Goal: Task Accomplishment & Management: Manage account settings

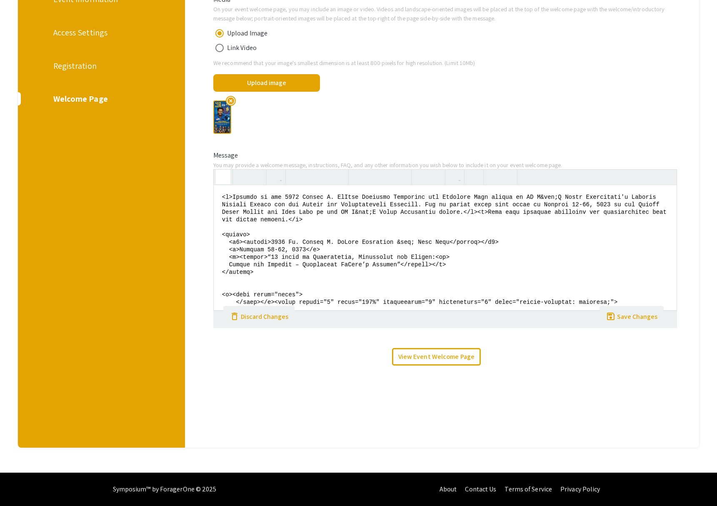
scroll to position [896, 0]
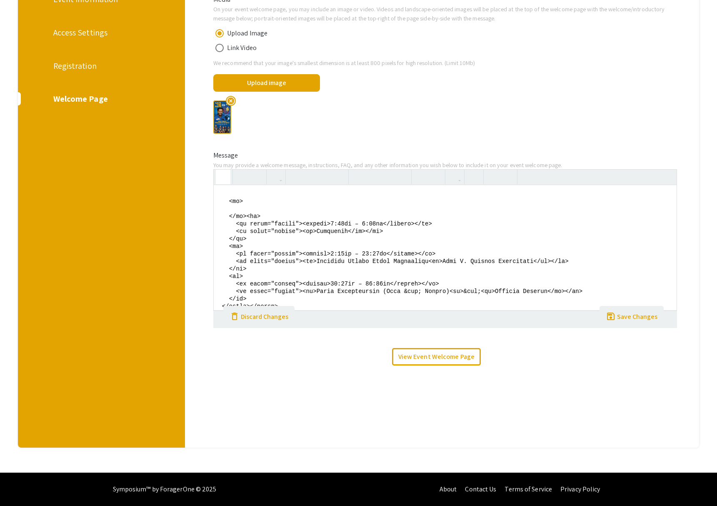
click at [391, 112] on div "highlight_off" at bounding box center [445, 117] width 477 height 47
click at [80, 63] on div "Registration" at bounding box center [100, 66] width 95 height 12
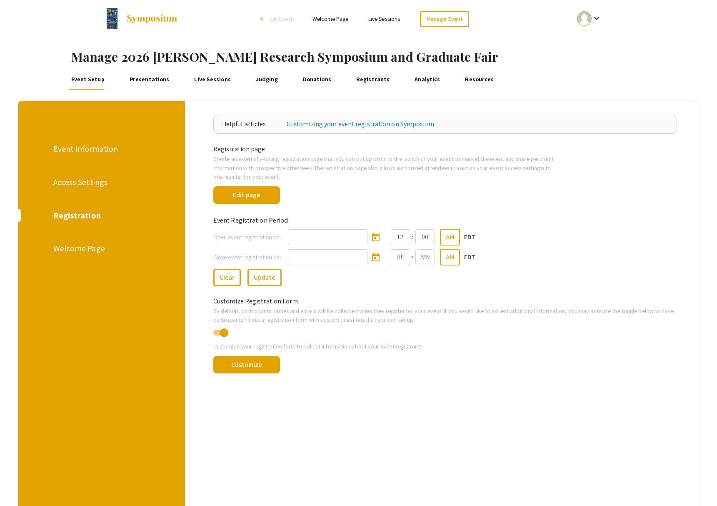
click at [82, 247] on div "Welcome Page" at bounding box center [100, 248] width 95 height 12
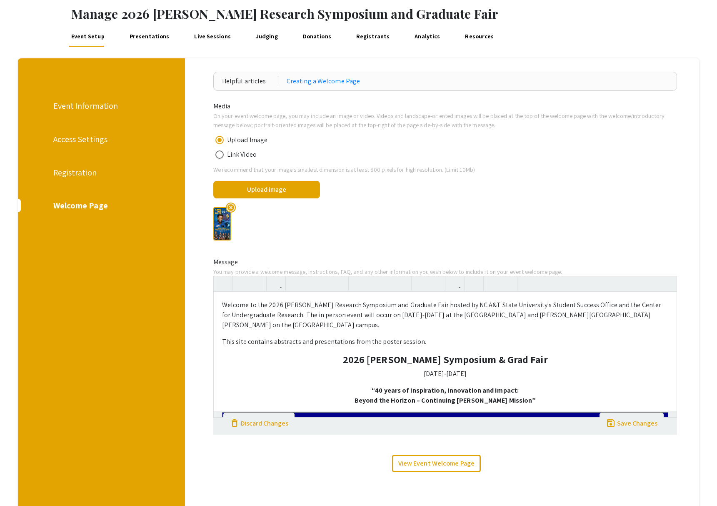
scroll to position [59, 0]
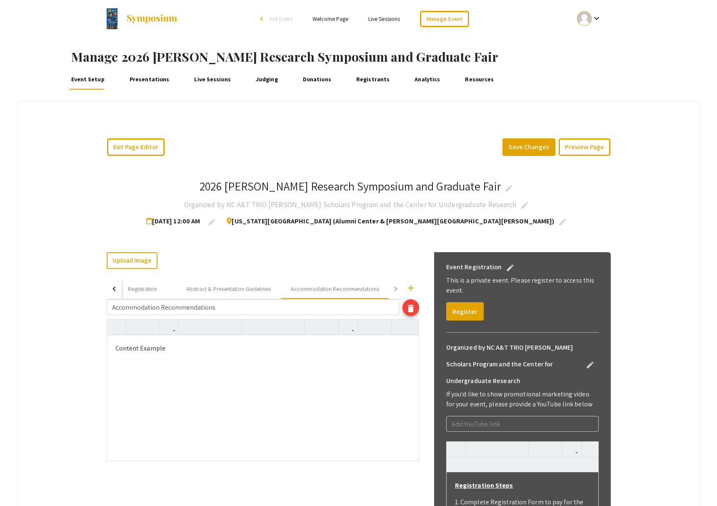
scroll to position [37, 0]
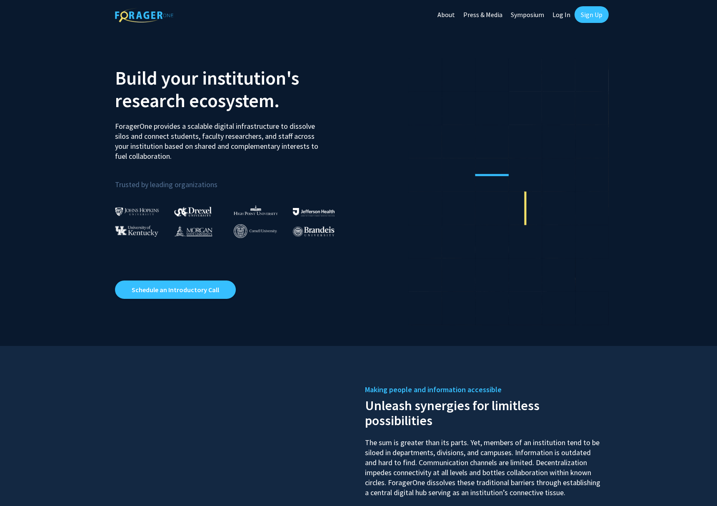
click at [527, 11] on link "Symposium" at bounding box center [528, 14] width 42 height 29
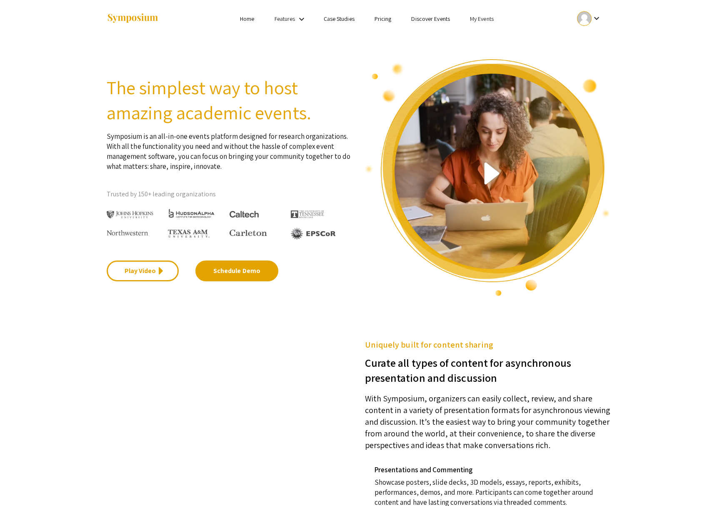
click at [435, 22] on link "Discover Events" at bounding box center [430, 18] width 39 height 7
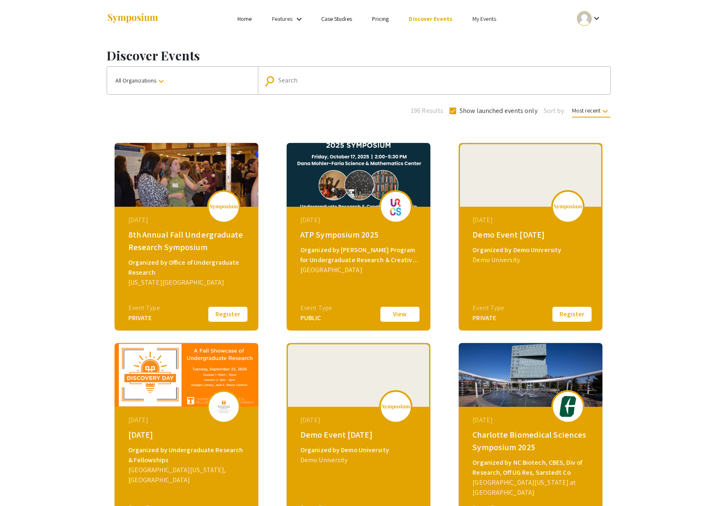
click at [475, 21] on link "My Events" at bounding box center [484, 18] width 24 height 7
click at [171, 225] on div at bounding box center [358, 253] width 717 height 506
click at [170, 233] on div "8th Annual Fall Undergraduate Research Symposium" at bounding box center [187, 240] width 118 height 25
click at [228, 317] on button "Register" at bounding box center [228, 313] width 42 height 17
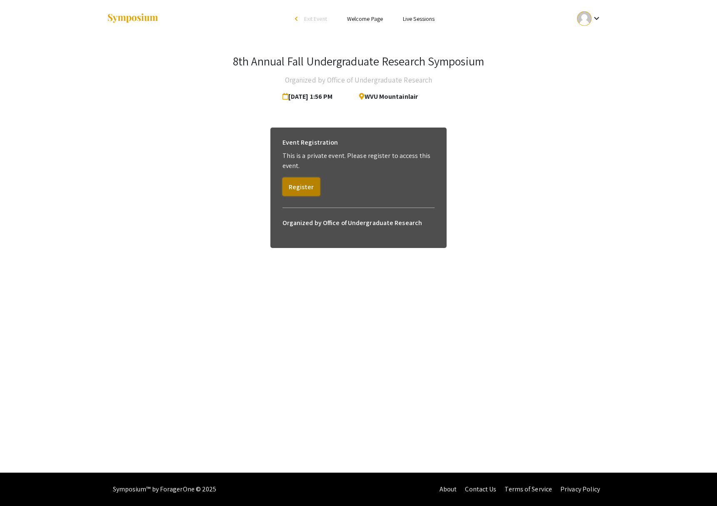
click at [303, 186] on button "Register" at bounding box center [300, 186] width 37 height 18
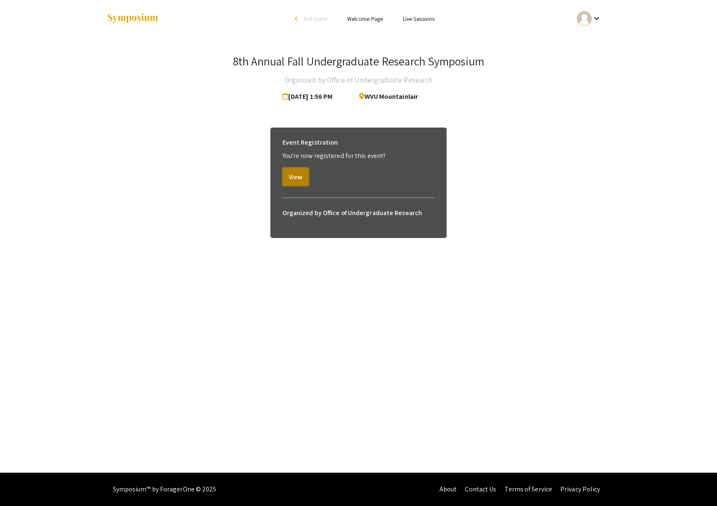
click at [295, 177] on button "View" at bounding box center [295, 176] width 26 height 18
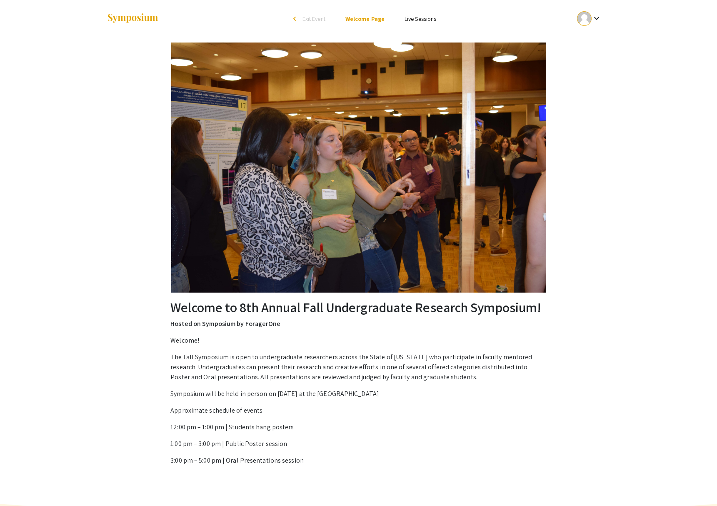
click at [420, 18] on link "Live Sessions" at bounding box center [421, 18] width 32 height 7
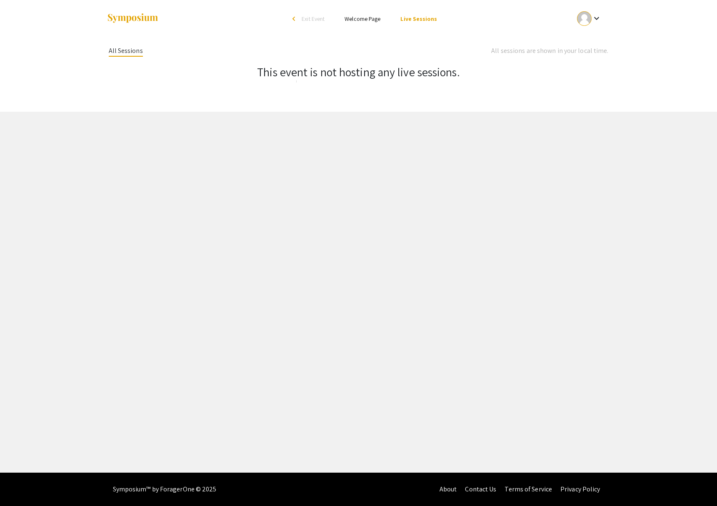
click at [372, 17] on link "Welcome Page" at bounding box center [363, 18] width 36 height 7
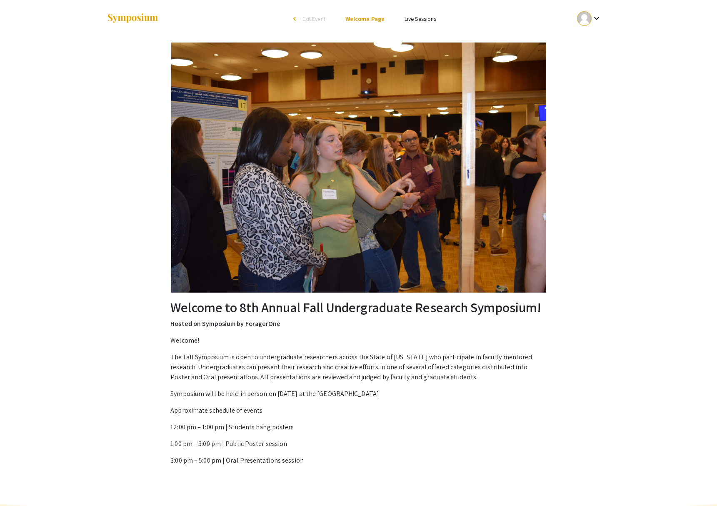
click at [295, 19] on div "arrow_back_ios" at bounding box center [295, 18] width 5 height 5
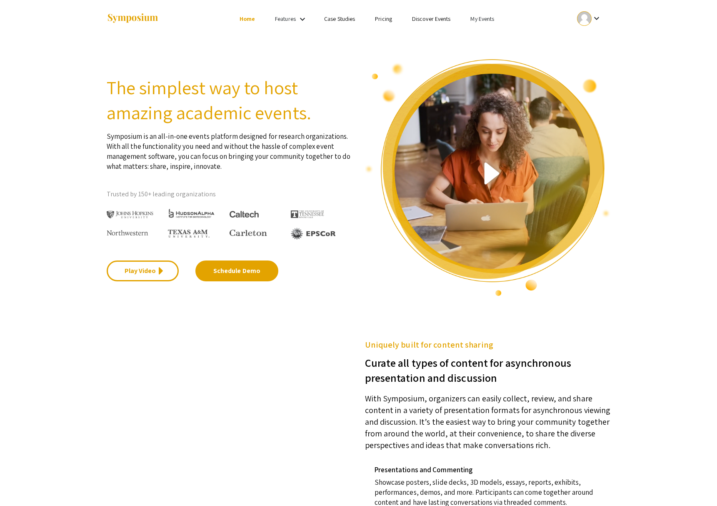
click at [486, 19] on link "My Events" at bounding box center [482, 18] width 24 height 7
click at [489, 38] on button "Events I've organized" at bounding box center [495, 37] width 71 height 20
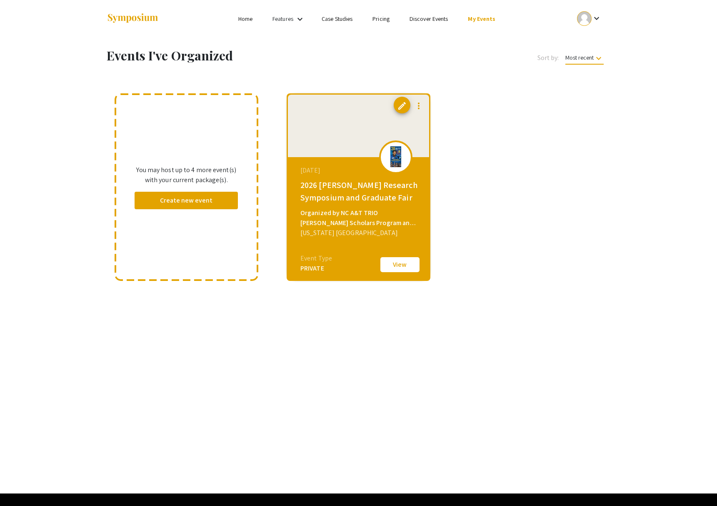
click at [348, 155] on div at bounding box center [358, 126] width 141 height 62
click at [399, 260] on button "View" at bounding box center [400, 264] width 42 height 17
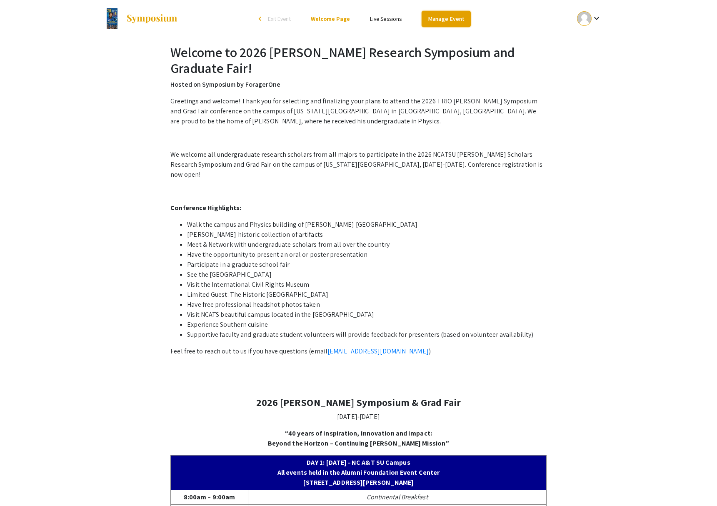
click at [435, 21] on link "Manage Event" at bounding box center [446, 19] width 49 height 16
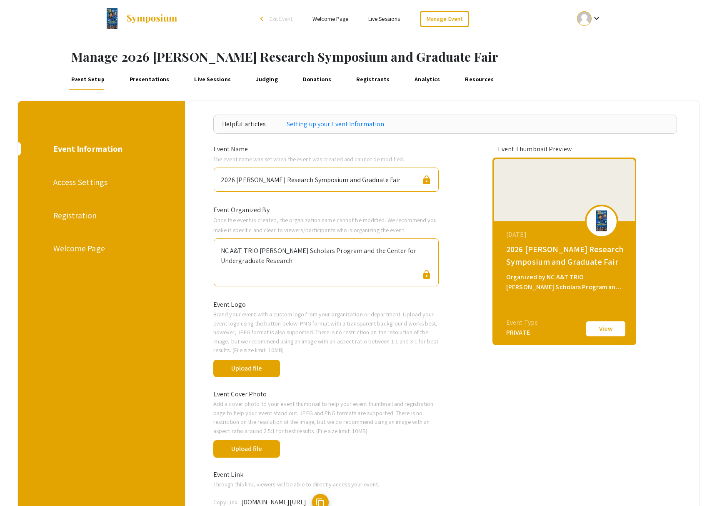
click at [74, 214] on div "Registration" at bounding box center [100, 215] width 95 height 12
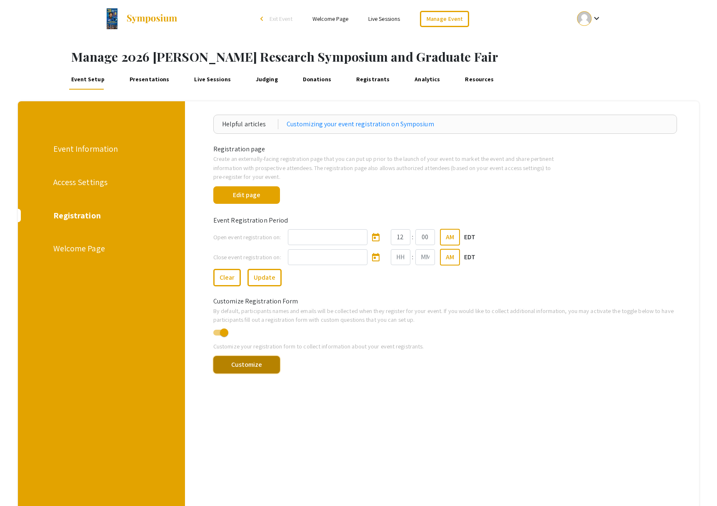
click at [242, 363] on button "Customize" at bounding box center [246, 364] width 67 height 17
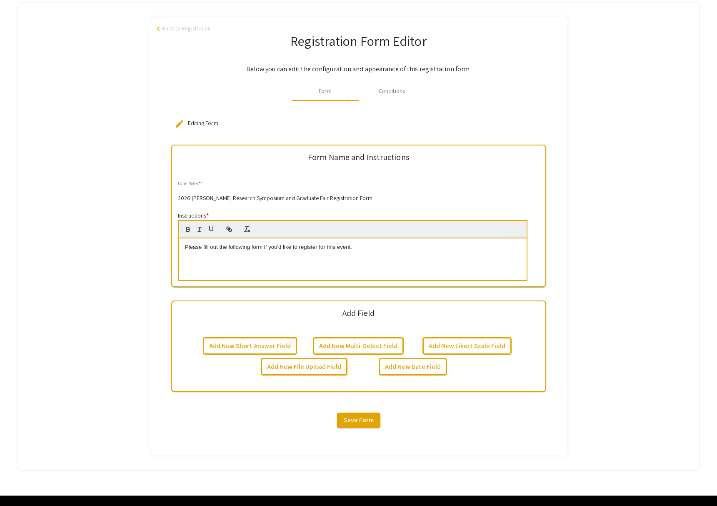
scroll to position [100, 0]
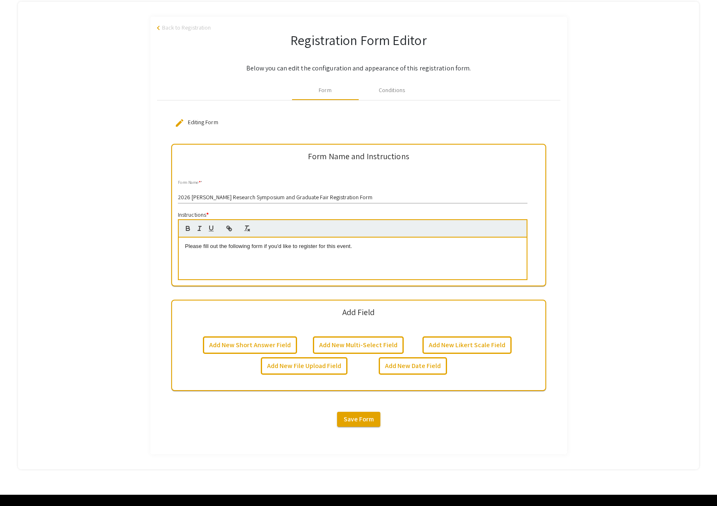
click at [190, 122] on span "Editing Form" at bounding box center [203, 121] width 30 height 7
click at [181, 124] on mat-icon "edit" at bounding box center [180, 123] width 10 height 10
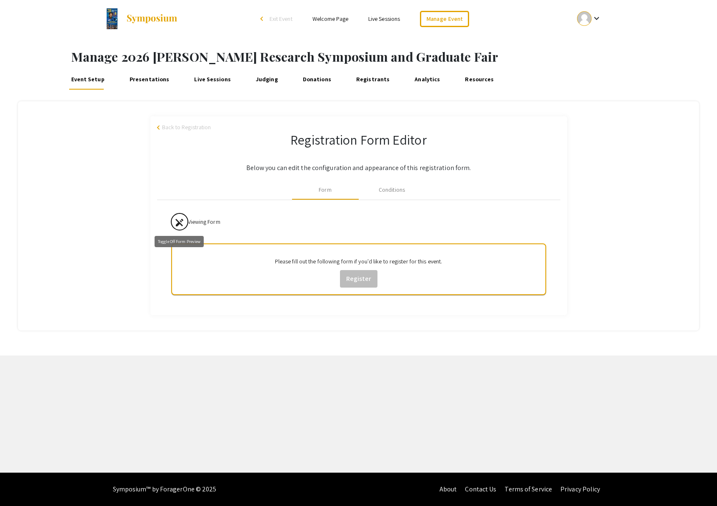
scroll to position [0, 0]
click at [176, 220] on mat-icon "edit_off" at bounding box center [180, 222] width 10 height 10
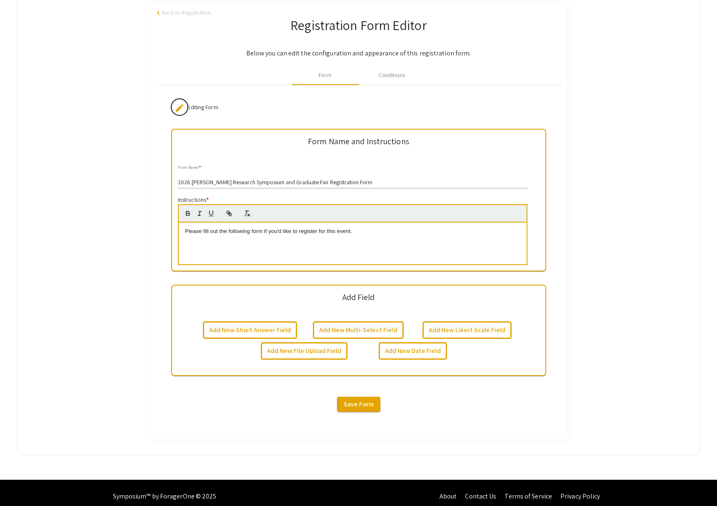
scroll to position [115, 0]
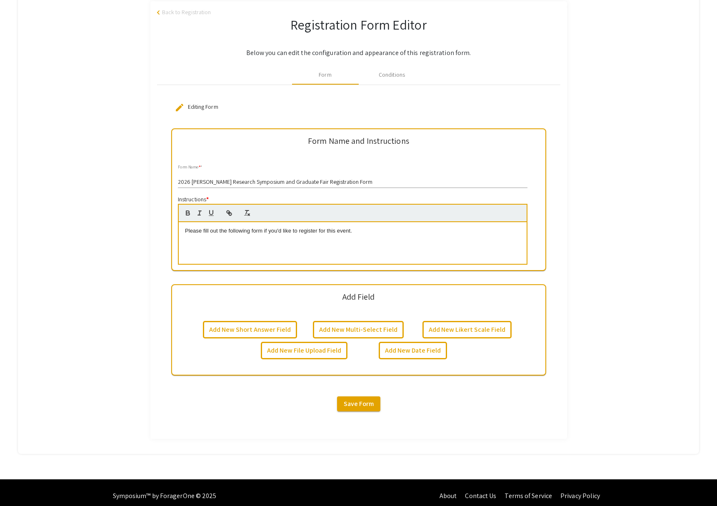
click at [89, 112] on div "arrow_back_ios Back to Registration Registration Form Editor Below you can edit…" at bounding box center [358, 219] width 681 height 437
click at [172, 11] on span "Back to Registration" at bounding box center [186, 12] width 49 height 9
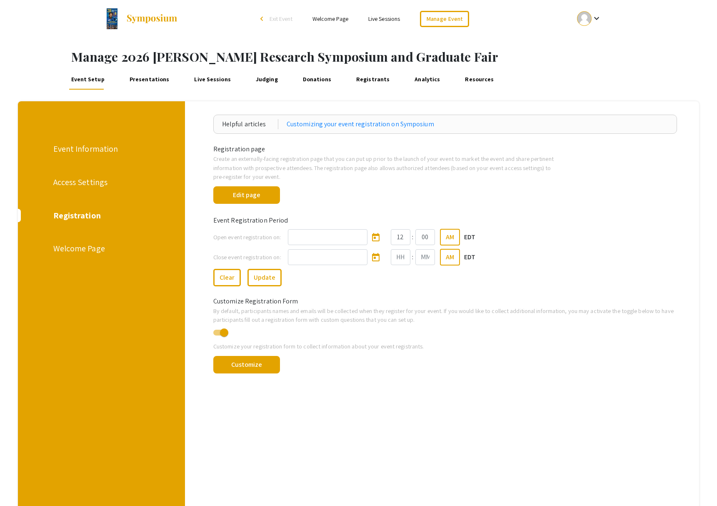
click at [90, 249] on div "Welcome Page" at bounding box center [100, 248] width 95 height 12
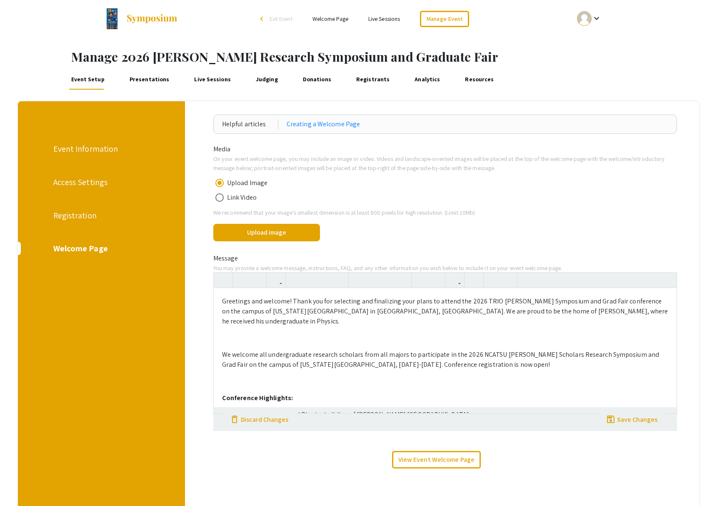
click at [78, 210] on div "Registration" at bounding box center [100, 215] width 95 height 12
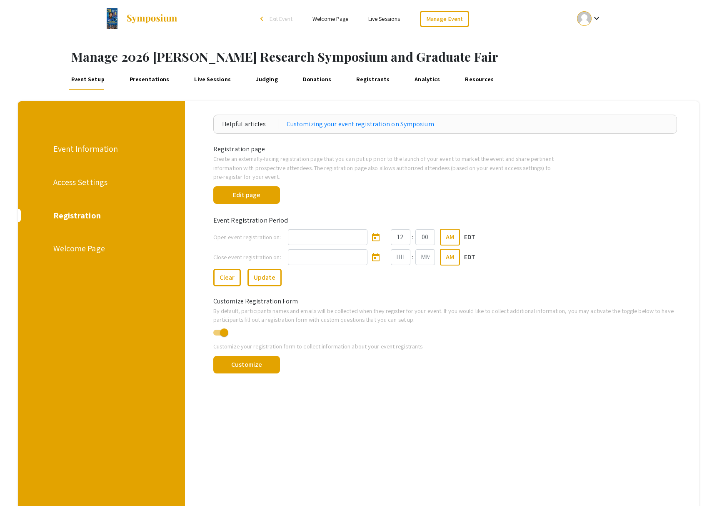
click at [155, 80] on link "Presentations" at bounding box center [149, 80] width 43 height 20
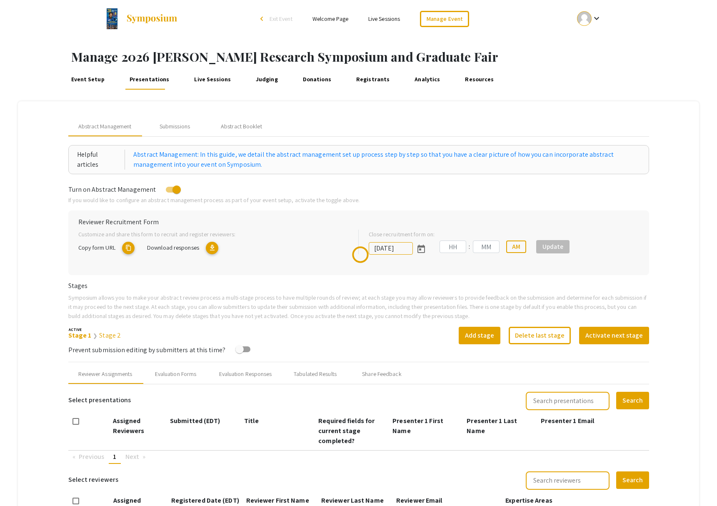
type input "10/30/2025"
type input "08"
type input "49"
click at [62, 127] on mat-tab-group "Abstract Management Submissions Abstract Booklet Helpful articles Abstract Mana…" at bounding box center [358, 337] width 681 height 472
click at [104, 290] on div "Helpful articles Abstract Management: In this guide, we detail the abstract man…" at bounding box center [358, 351] width 581 height 412
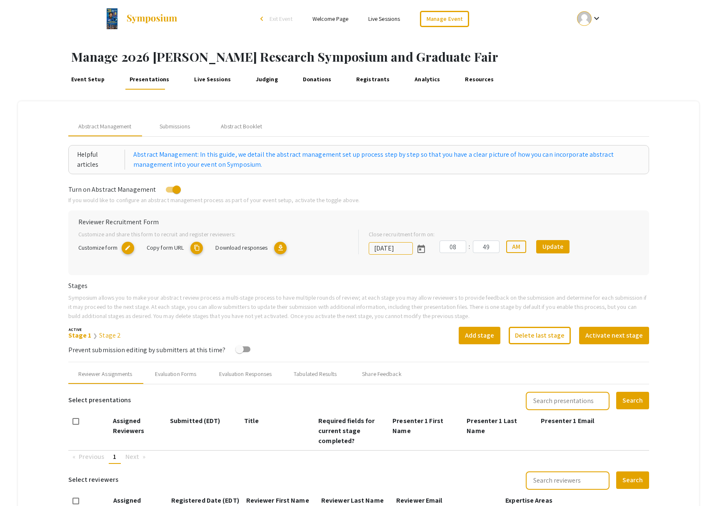
click at [118, 283] on h6 "Stages" at bounding box center [358, 286] width 581 height 8
click at [179, 128] on div "Submissions" at bounding box center [175, 126] width 30 height 9
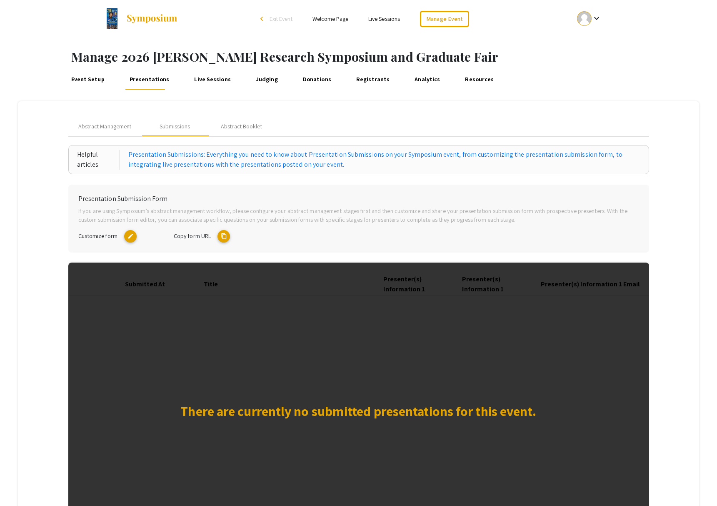
click at [129, 237] on mat-icon "edit" at bounding box center [130, 236] width 12 height 12
click at [224, 237] on mat-icon "content_copy" at bounding box center [223, 236] width 12 height 12
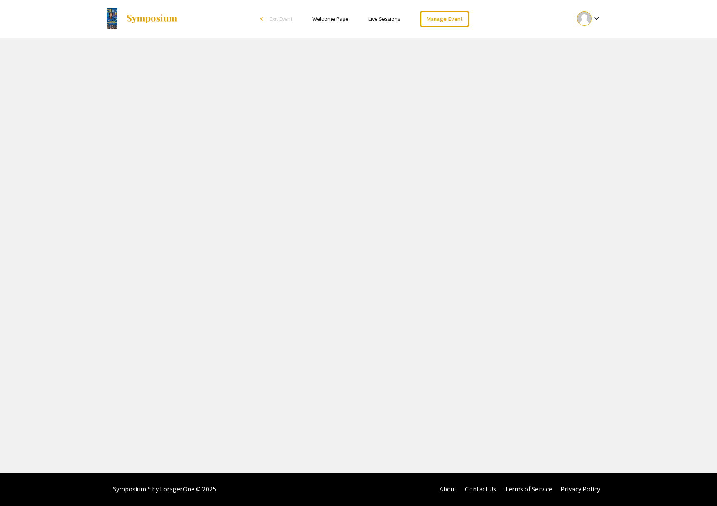
select select "8"
